Goal: Information Seeking & Learning: Find specific fact

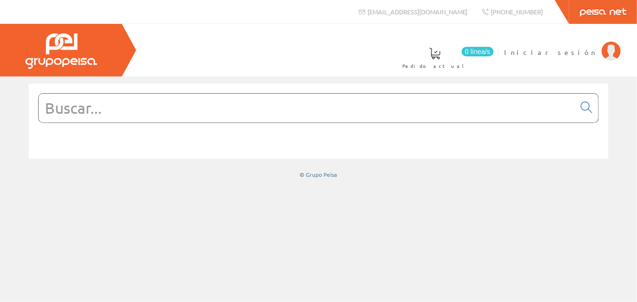
click at [613, 50] on img at bounding box center [611, 51] width 19 height 19
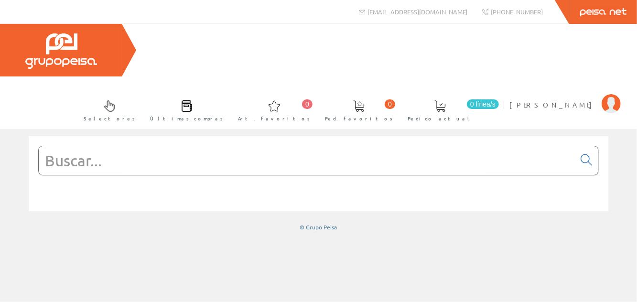
click at [93, 146] on input "text" at bounding box center [307, 160] width 536 height 29
click at [73, 146] on input "text" at bounding box center [307, 160] width 536 height 29
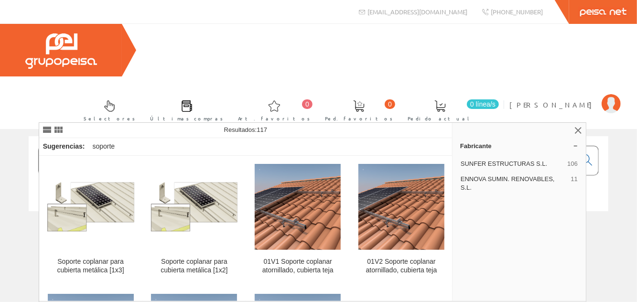
type input "Soporte coplanar"
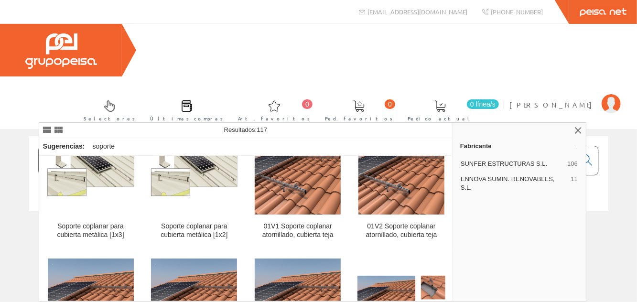
scroll to position [35, 0]
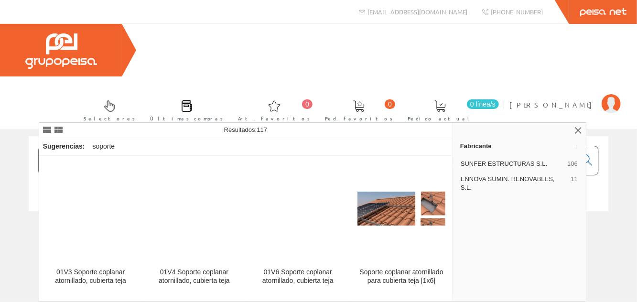
scroll to position [120, 0]
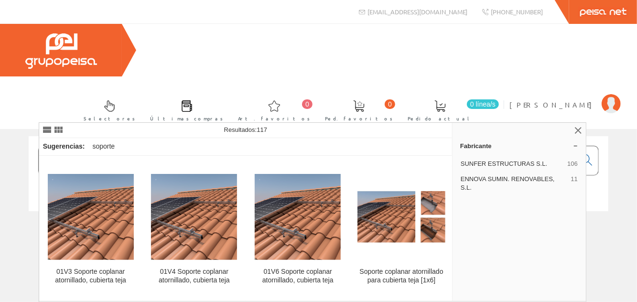
click at [83, 226] on img at bounding box center [91, 217] width 86 height 86
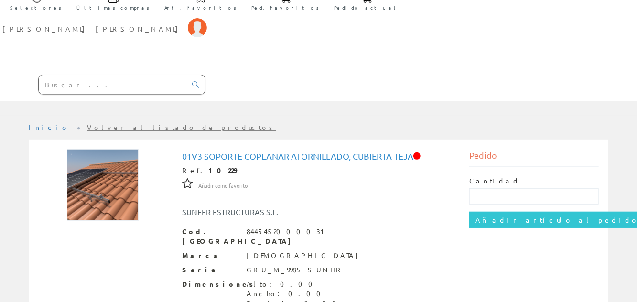
scroll to position [70, 0]
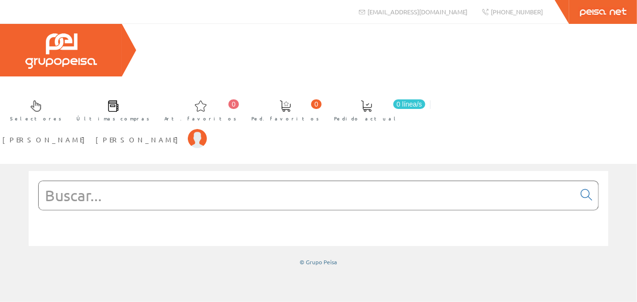
click at [105, 181] on input "text" at bounding box center [307, 195] width 536 height 29
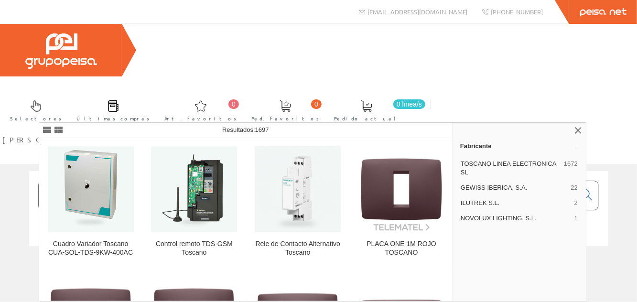
type input "Toscano"
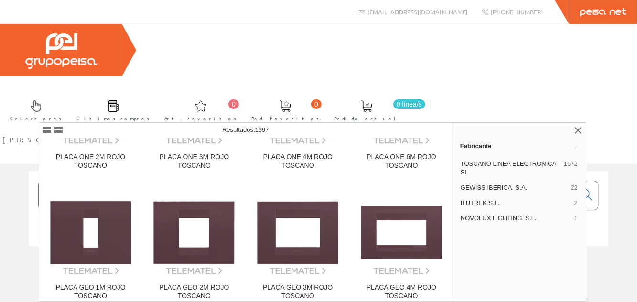
scroll to position [225, 0]
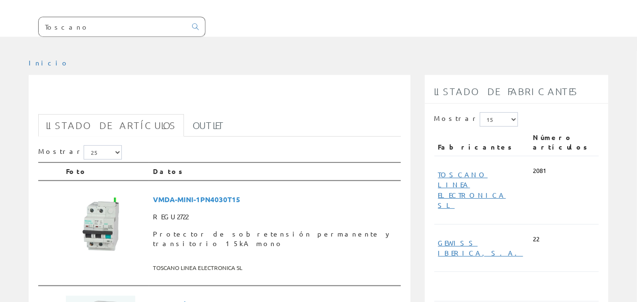
scroll to position [175, 0]
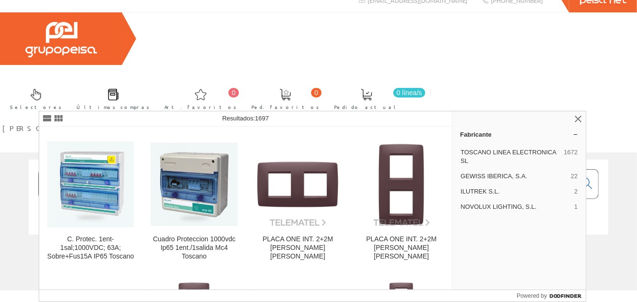
scroll to position [655, 0]
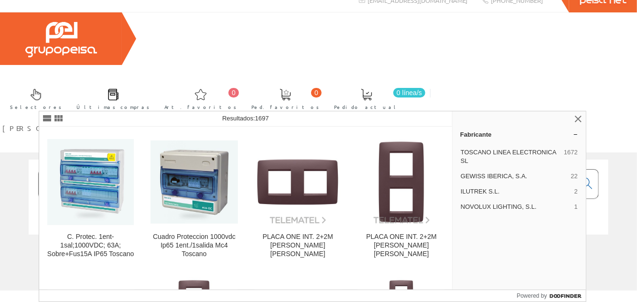
click at [195, 209] on img at bounding box center [194, 181] width 88 height 83
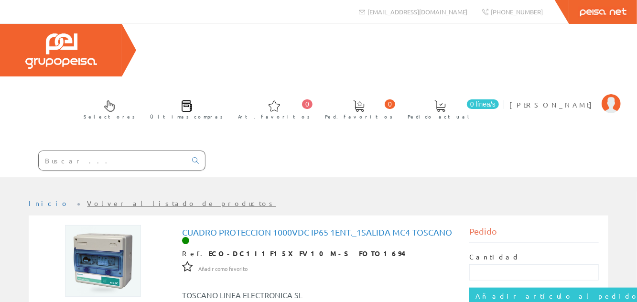
click at [611, 94] on img at bounding box center [611, 103] width 19 height 19
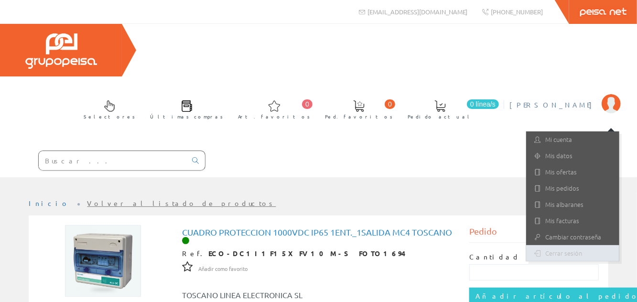
click at [570, 245] on link "Cerrar sesión" at bounding box center [572, 253] width 93 height 16
